Goal: Task Accomplishment & Management: Complete application form

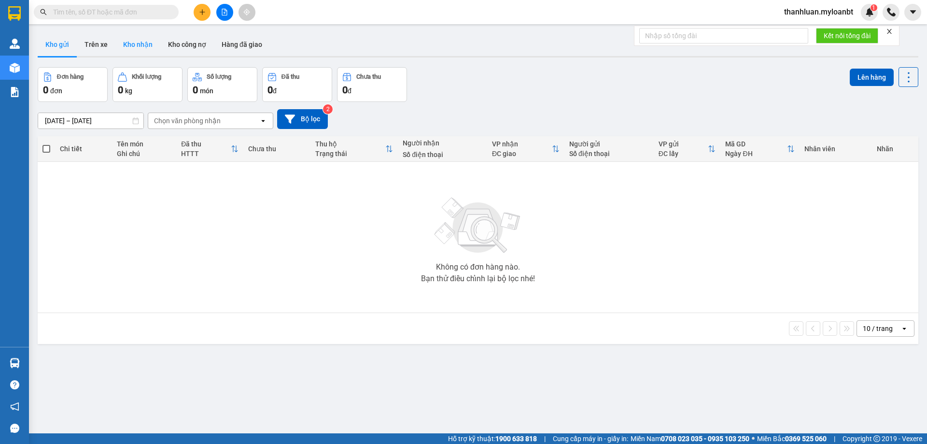
click at [145, 46] on button "Kho nhận" at bounding box center [137, 44] width 45 height 23
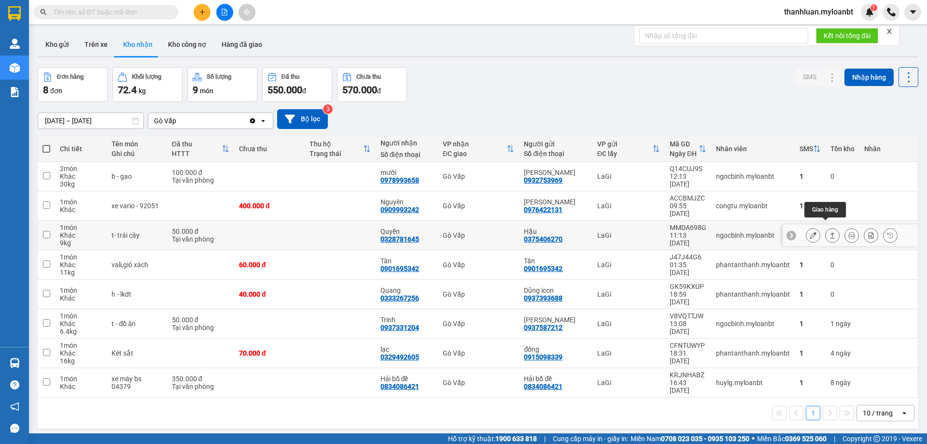
click at [829, 232] on icon at bounding box center [832, 235] width 7 height 7
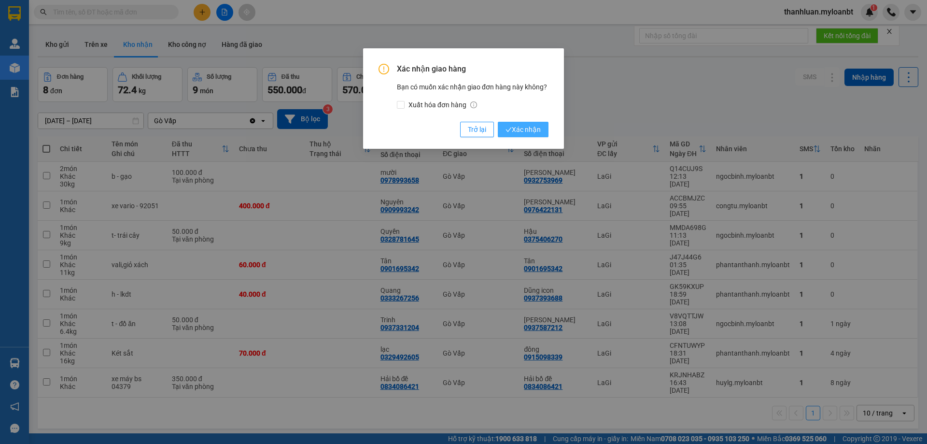
click at [527, 125] on span "Xác nhận" at bounding box center [522, 129] width 35 height 11
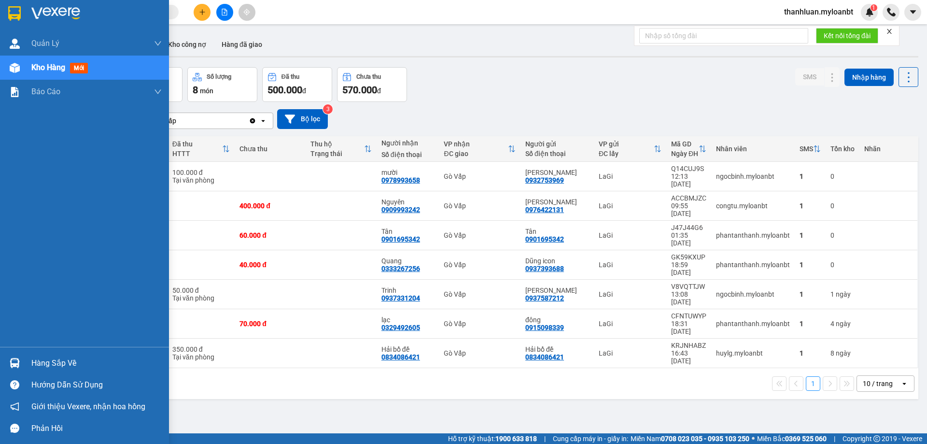
click at [10, 363] on img at bounding box center [15, 363] width 10 height 10
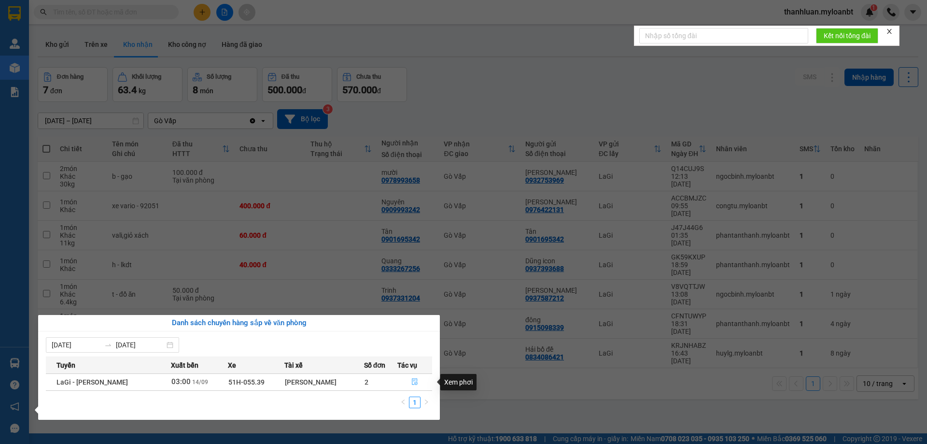
click at [409, 378] on button "button" at bounding box center [415, 381] width 34 height 15
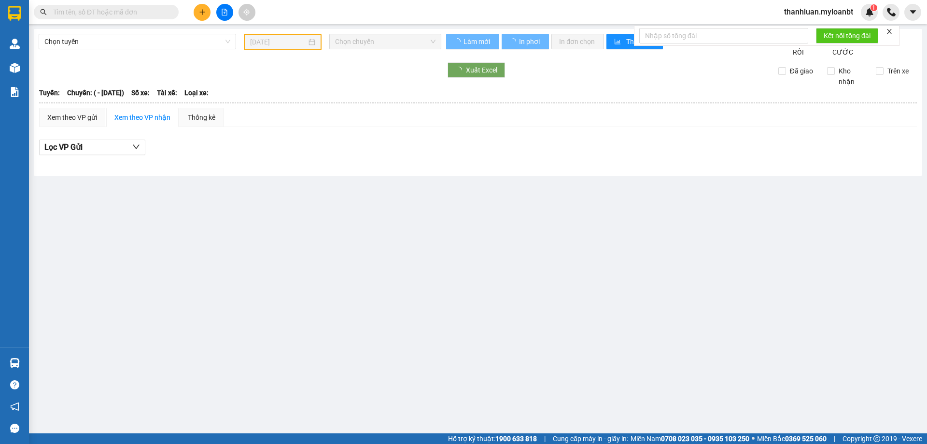
type input "14/09/2025"
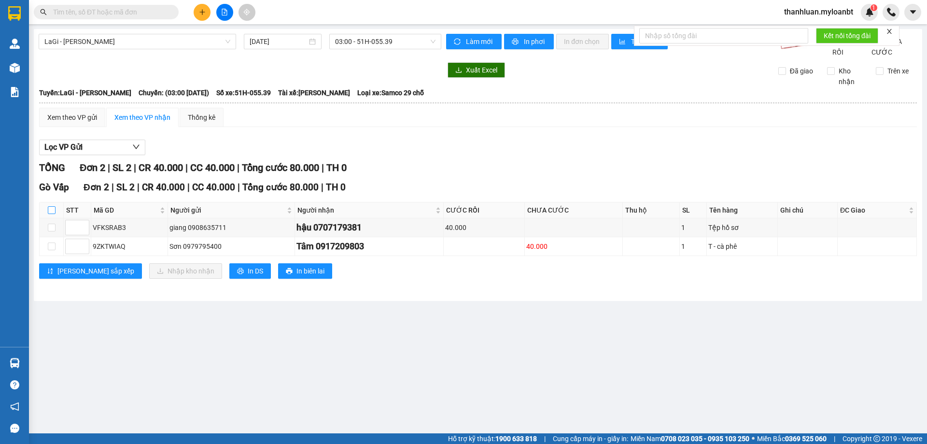
click at [51, 214] on input "checkbox" at bounding box center [52, 210] width 8 height 8
checkbox input "true"
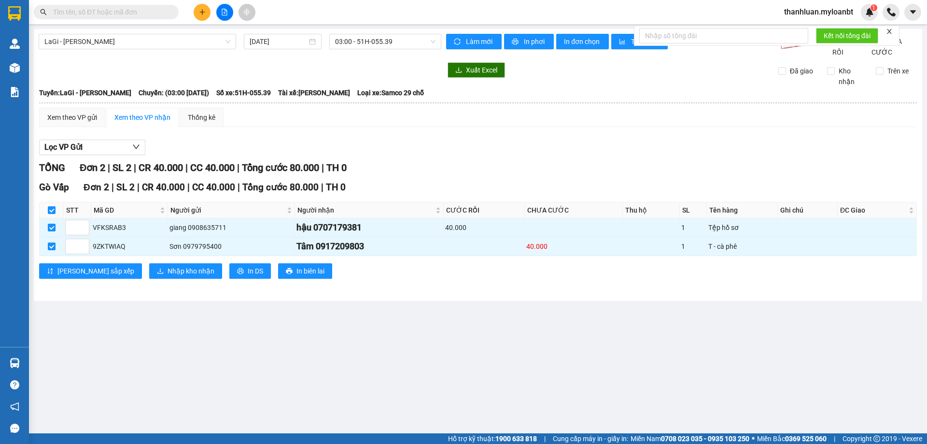
click at [203, 11] on icon "plus" at bounding box center [202, 12] width 7 height 7
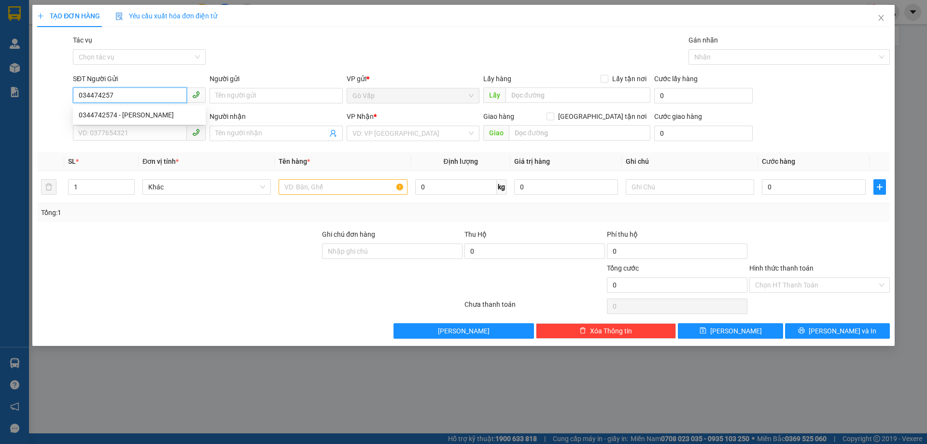
type input "0344742574"
click at [124, 122] on div "0344742574 - Khanh" at bounding box center [139, 114] width 133 height 15
type input "Khanh"
type input "0354544338"
type input "Vinh"
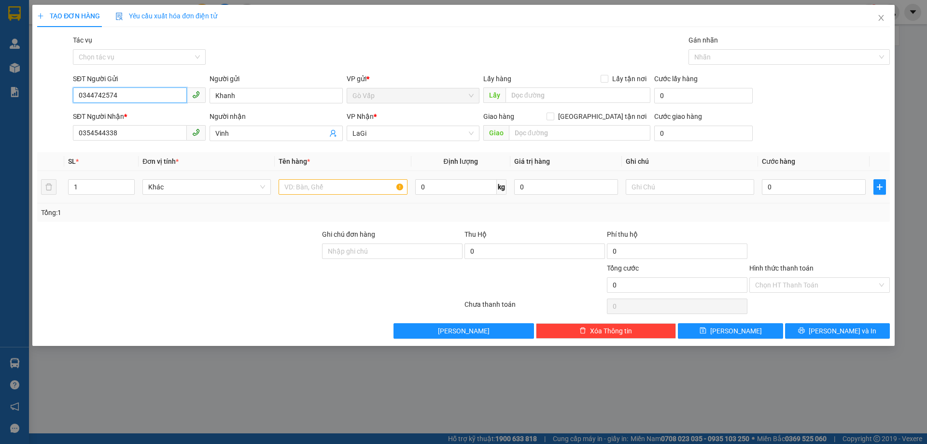
type input "0344742574"
click at [323, 187] on input "text" at bounding box center [343, 186] width 128 height 15
click at [157, 127] on input "0354544338" at bounding box center [130, 132] width 114 height 15
type input "0862694217"
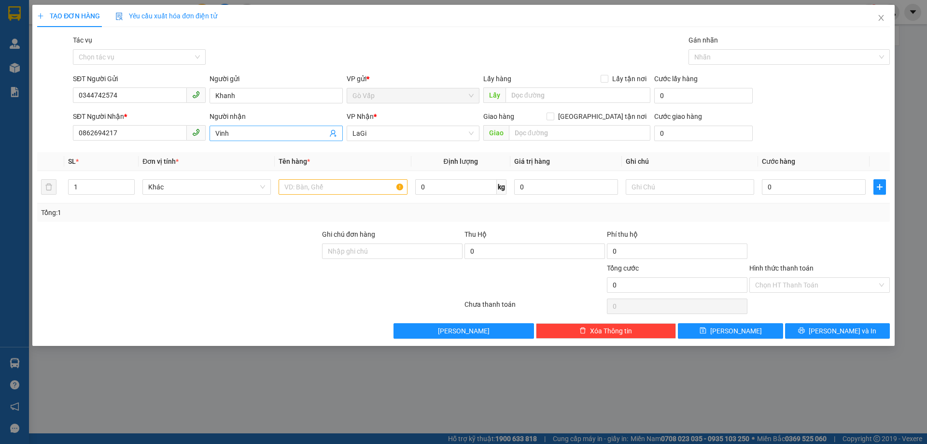
click at [251, 132] on input "Vinh" at bounding box center [271, 133] width 112 height 11
type input "d"
type input "đức"
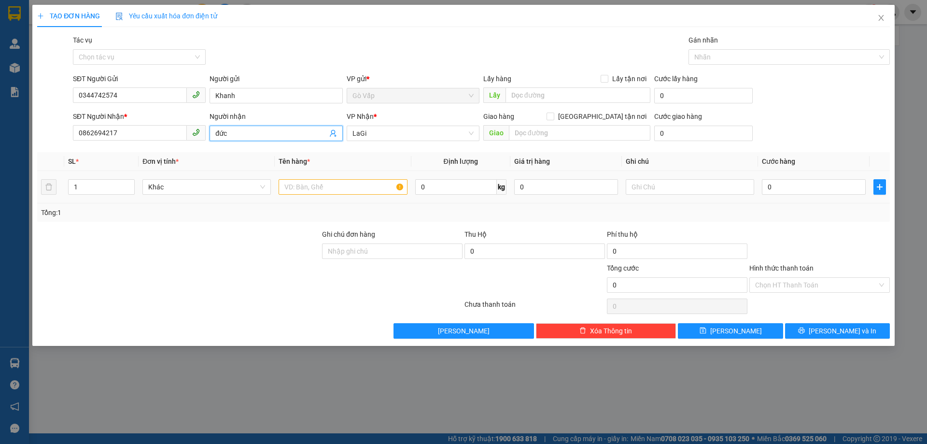
type input "0968519349"
type input "đức"
click at [133, 130] on input "0968519349" at bounding box center [130, 132] width 114 height 15
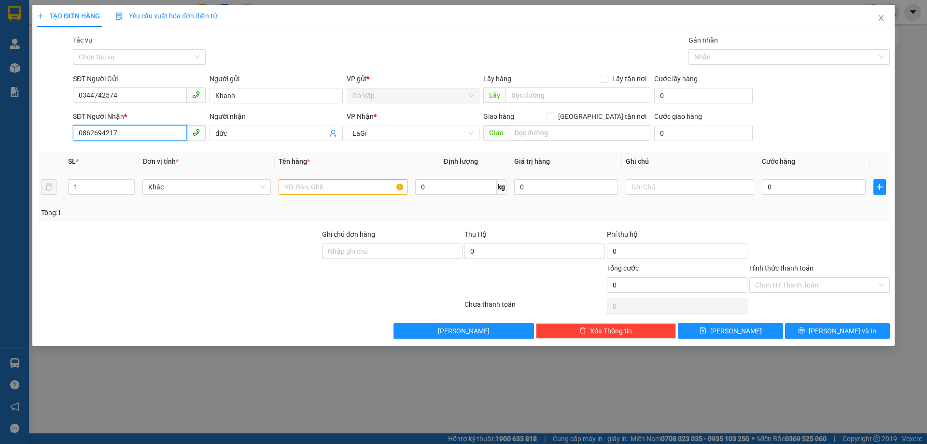
type input "0862694217"
click at [320, 182] on input "text" at bounding box center [343, 186] width 128 height 15
type input "h-tốc giả"
click at [779, 194] on input "0" at bounding box center [814, 186] width 104 height 15
type input "4"
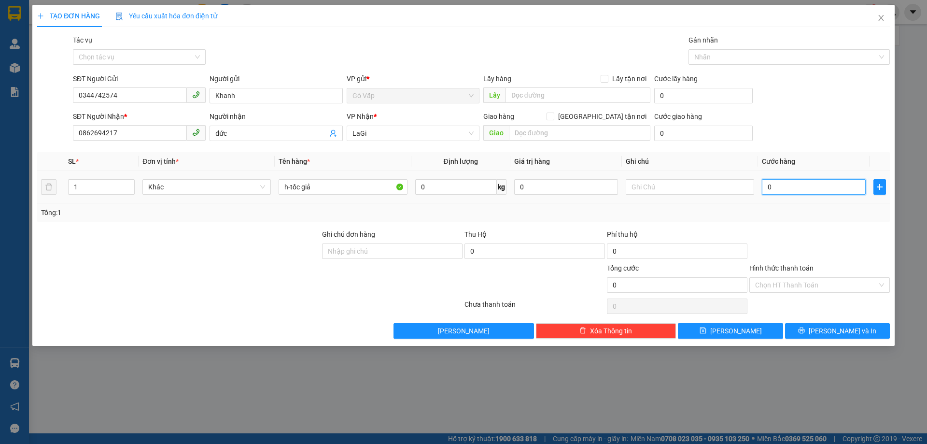
type input "4"
type input "40"
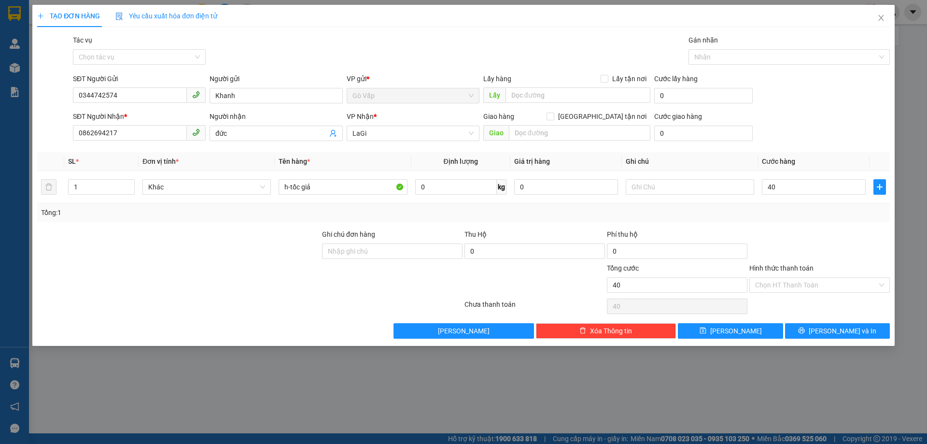
type input "40.000"
click at [792, 219] on div "Tổng: 1" at bounding box center [463, 212] width 853 height 18
click at [792, 275] on div "Hình thức thanh toán" at bounding box center [819, 270] width 140 height 14
click at [795, 285] on input "Hình thức thanh toán" at bounding box center [816, 285] width 122 height 14
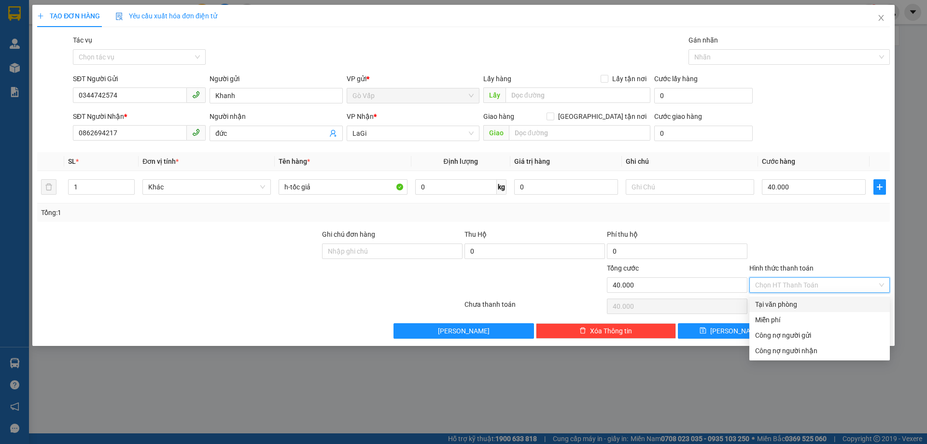
click at [795, 301] on div "Tại văn phòng" at bounding box center [819, 304] width 129 height 11
type input "0"
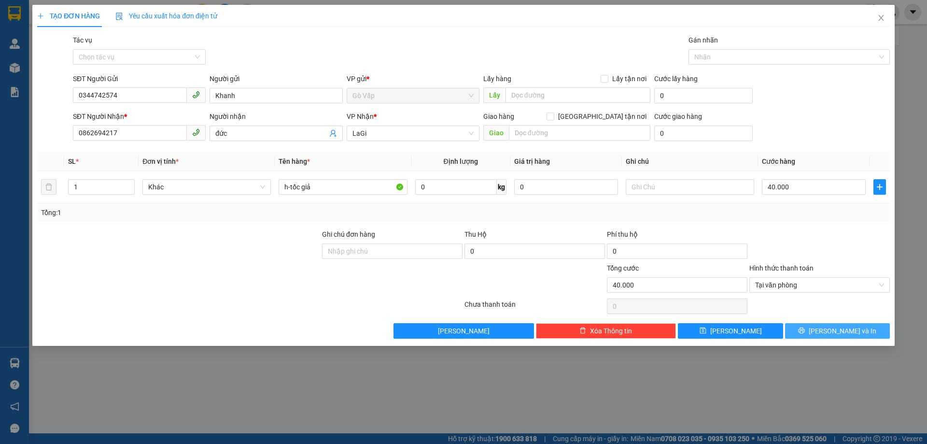
click at [838, 325] on span "Lưu và In" at bounding box center [843, 330] width 68 height 11
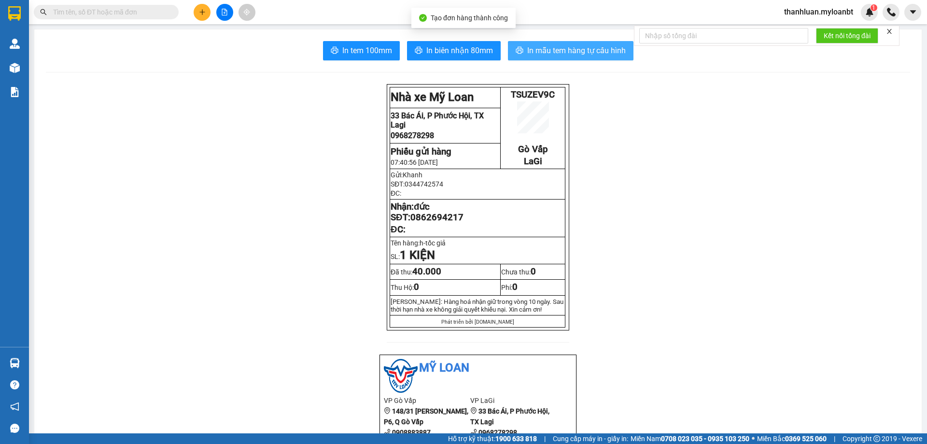
click at [569, 53] on span "In mẫu tem hàng tự cấu hình" at bounding box center [576, 50] width 98 height 12
click at [547, 55] on span "In mẫu tem hàng tự cấu hình" at bounding box center [576, 50] width 98 height 12
